Goal: Check status: Check status

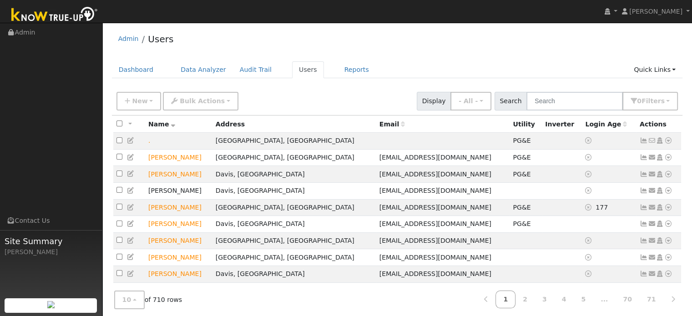
click at [396, 42] on div "Admin Users" at bounding box center [397, 41] width 571 height 28
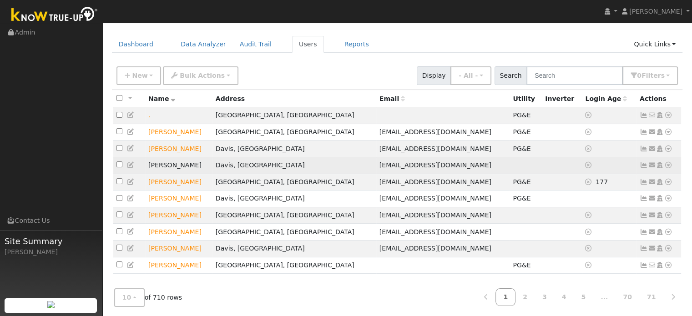
scroll to position [33, 0]
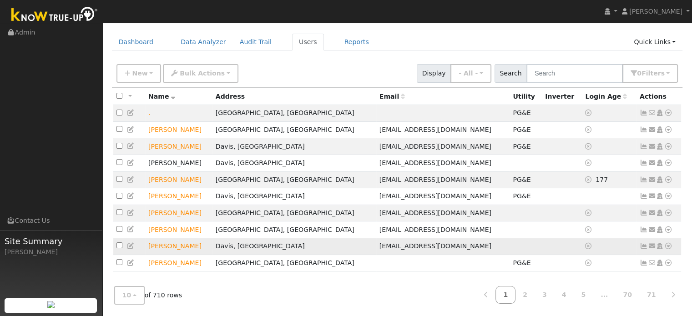
click at [668, 247] on icon at bounding box center [668, 246] width 8 height 6
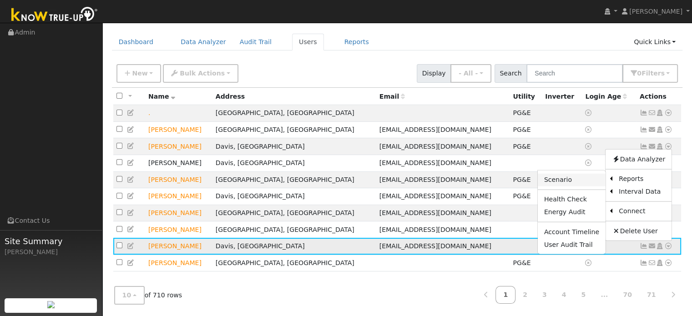
click at [578, 179] on link "Scenario" at bounding box center [572, 179] width 68 height 13
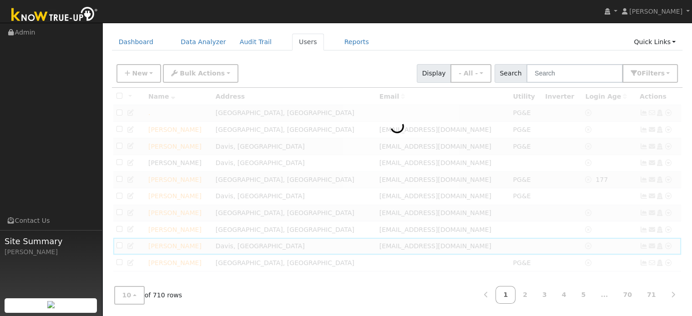
click at [668, 123] on div at bounding box center [397, 183] width 571 height 191
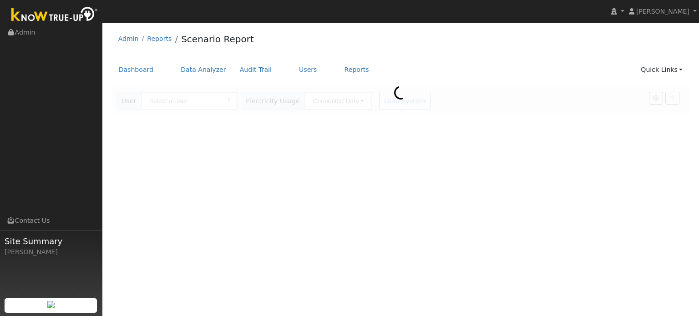
type input "[PERSON_NAME]"
type input "Pacific Gas & Electric"
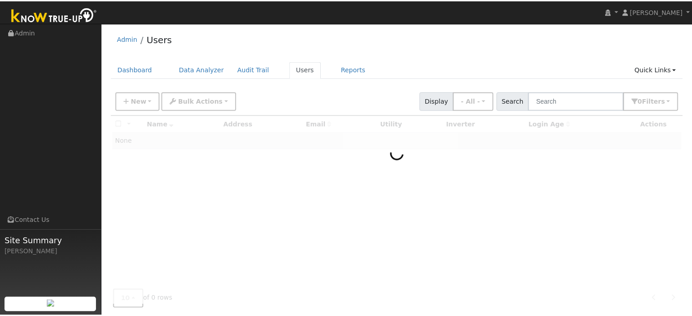
scroll to position [25, 0]
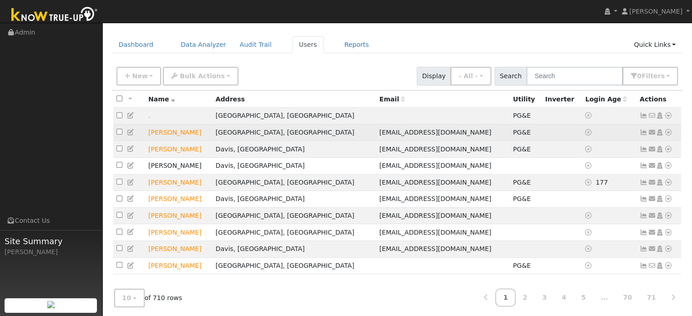
click at [669, 132] on icon at bounding box center [668, 132] width 8 height 6
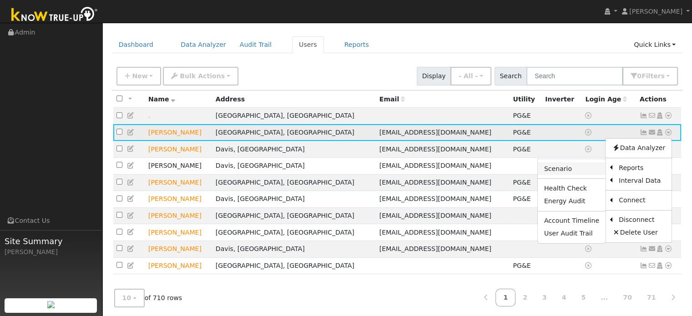
click at [582, 167] on link "Scenario" at bounding box center [572, 168] width 68 height 13
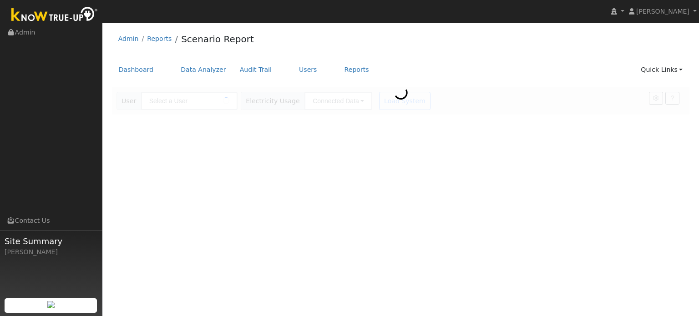
type input "[PERSON_NAME]"
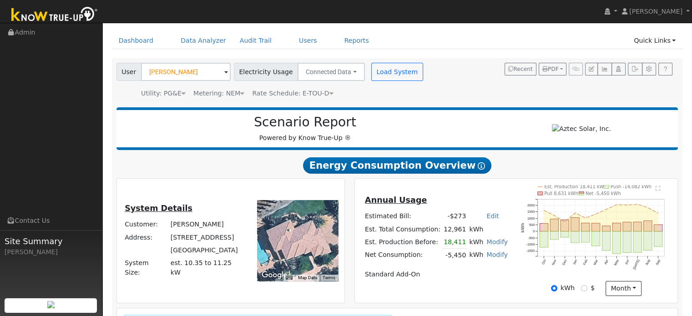
scroll to position [45, 0]
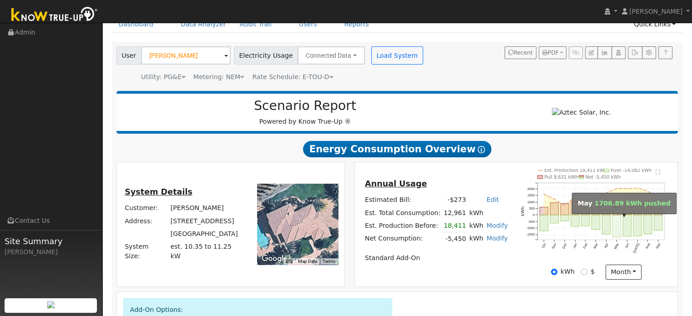
click at [614, 229] on rect "onclick=""" at bounding box center [616, 226] width 8 height 22
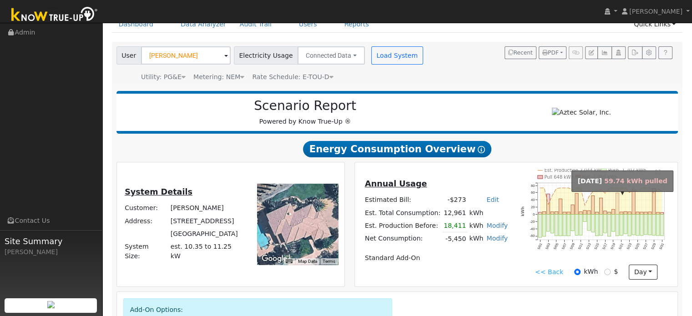
click at [617, 210] on rect "onclick=""" at bounding box center [616, 203] width 3 height 21
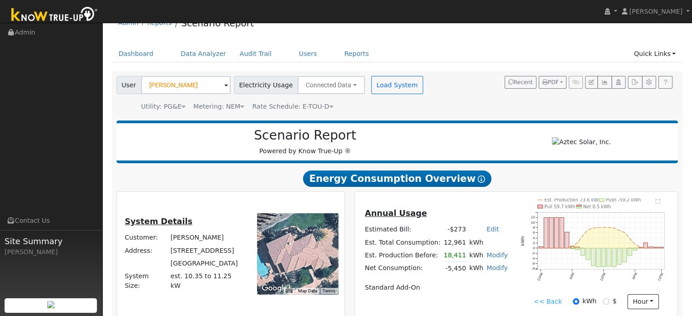
scroll to position [0, 0]
